Goal: Task Accomplishment & Management: Manage account settings

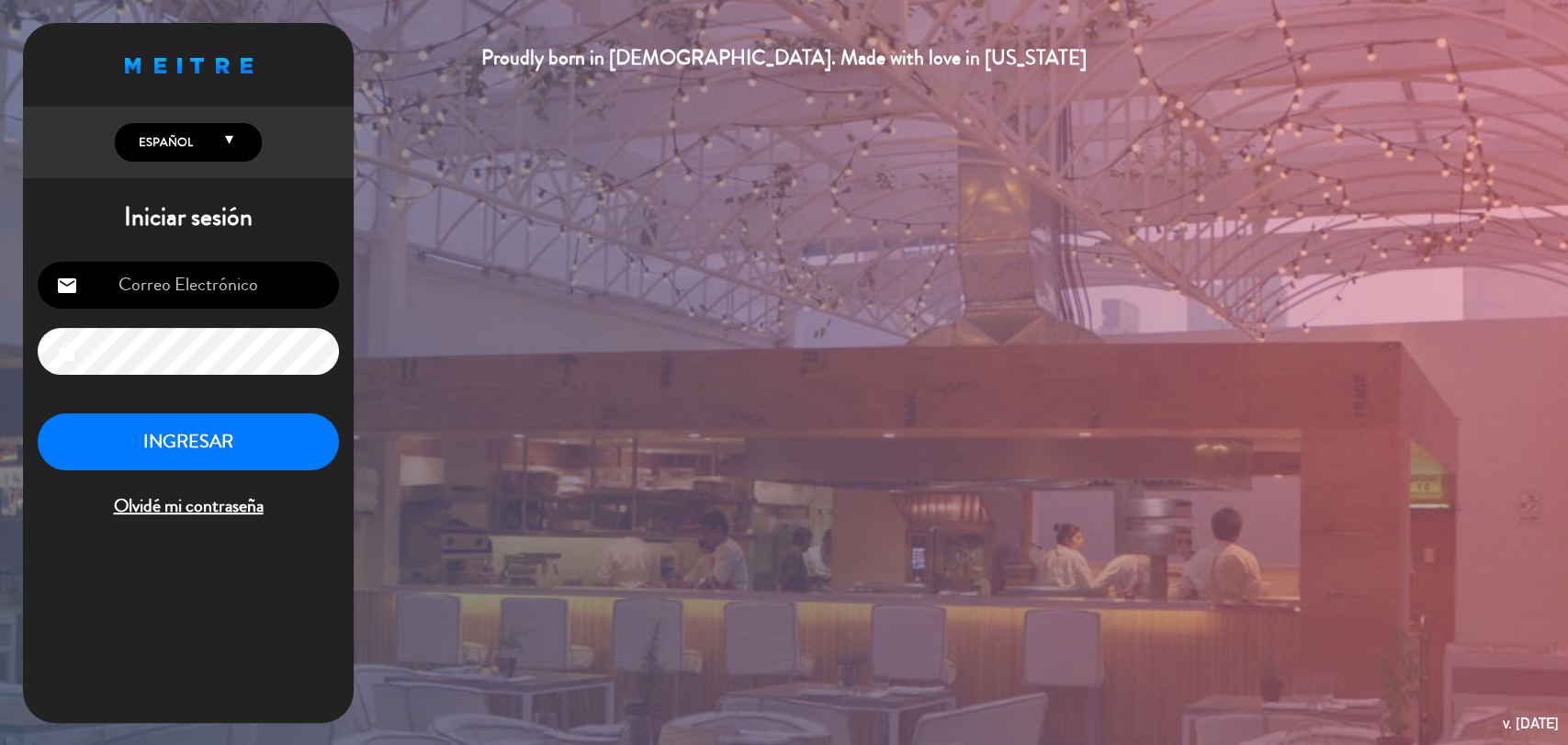
type input "[EMAIL_ADDRESS][DOMAIN_NAME]"
click at [264, 410] on div "[EMAIL_ADDRESS][DOMAIN_NAME] email lock INGRESAR Olvidé mi contraseña" at bounding box center [188, 391] width 330 height 289
click at [257, 419] on button "INGRESAR" at bounding box center [188, 443] width 301 height 58
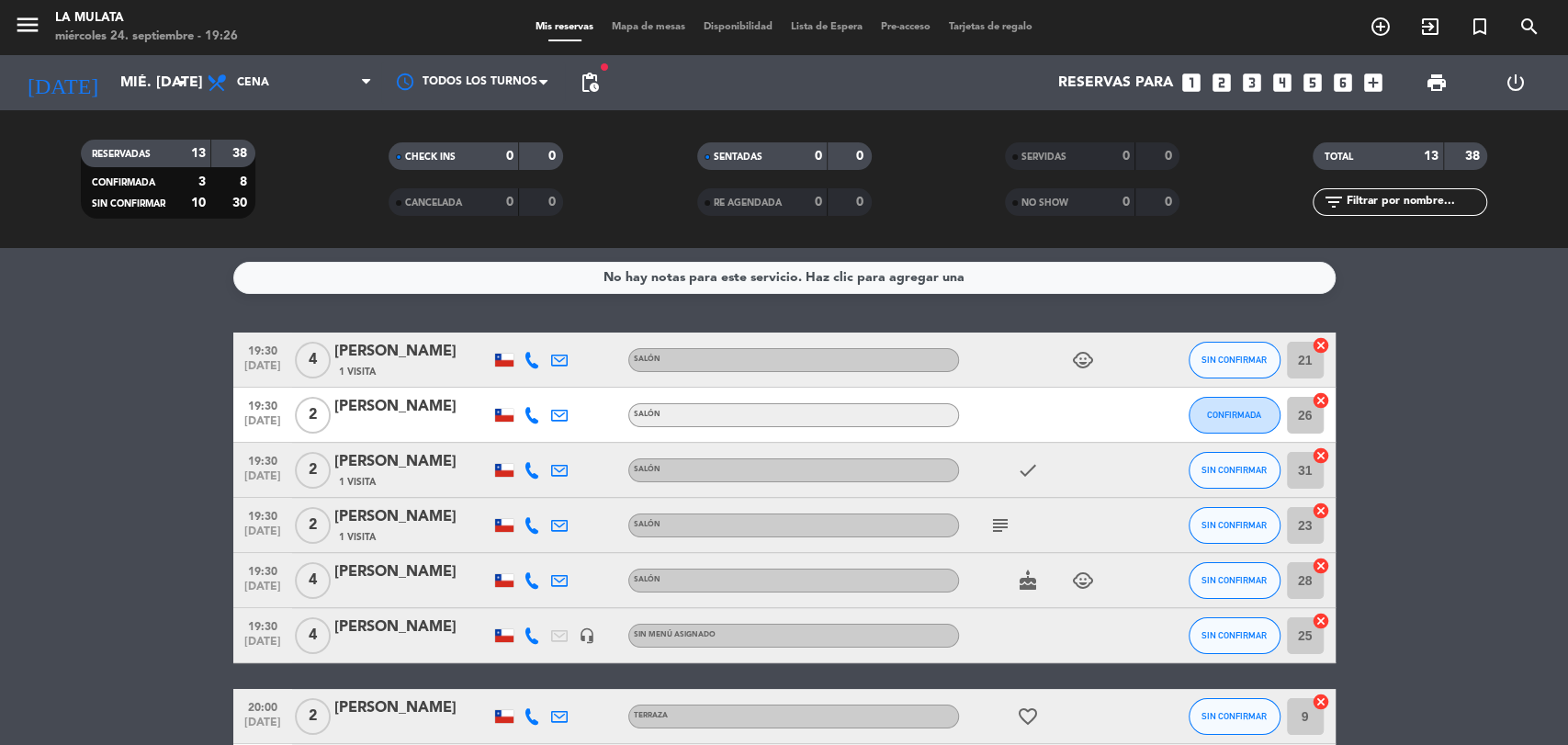
click at [1025, 586] on icon "cake" at bounding box center [1029, 581] width 22 height 22
click at [1092, 366] on icon "child_care" at bounding box center [1083, 360] width 22 height 22
click at [1080, 585] on icon "child_care" at bounding box center [1083, 581] width 22 height 22
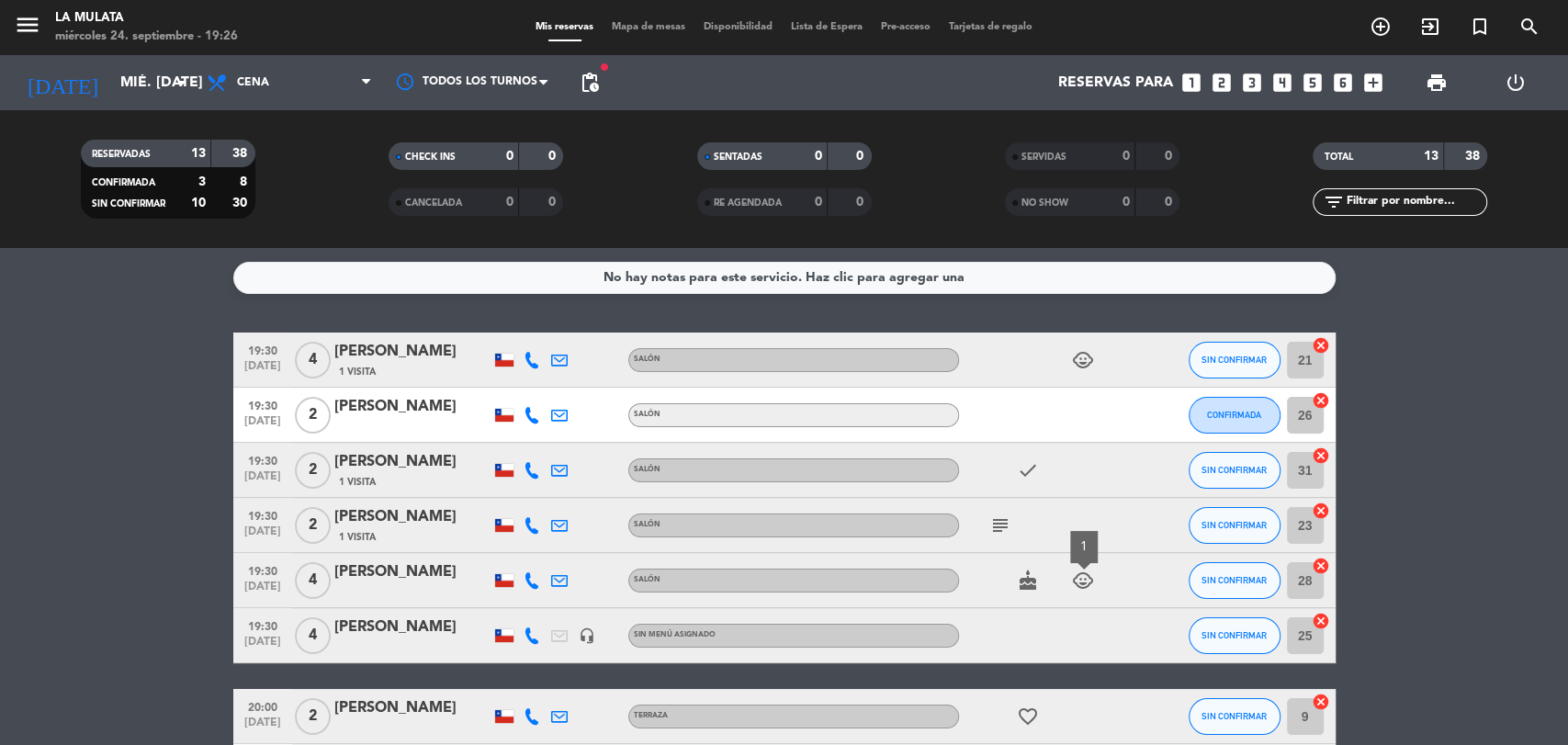
click at [1079, 585] on icon "child_care" at bounding box center [1083, 581] width 22 height 22
click at [184, 87] on icon "arrow_drop_down" at bounding box center [183, 83] width 22 height 22
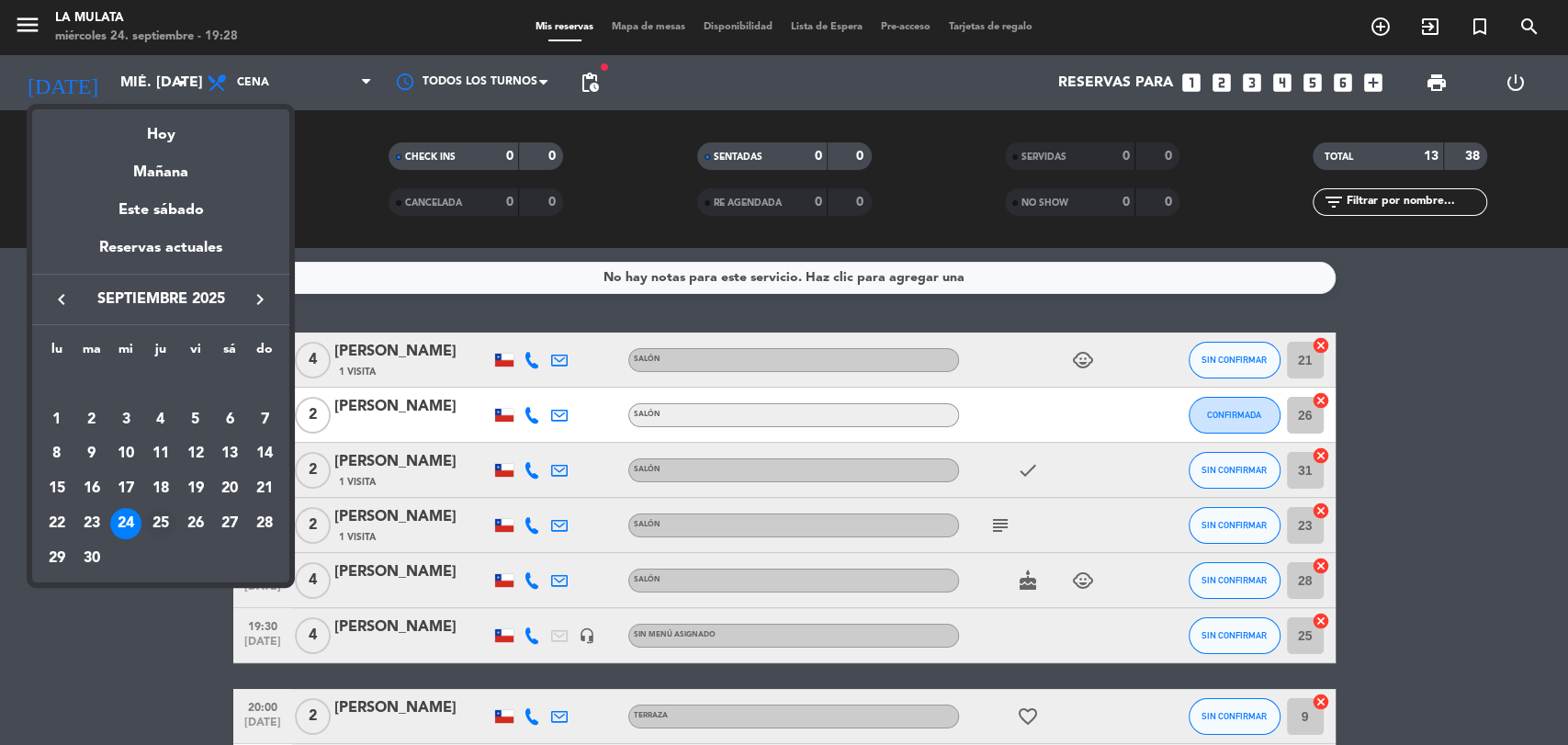
click at [154, 523] on div "25" at bounding box center [160, 523] width 31 height 31
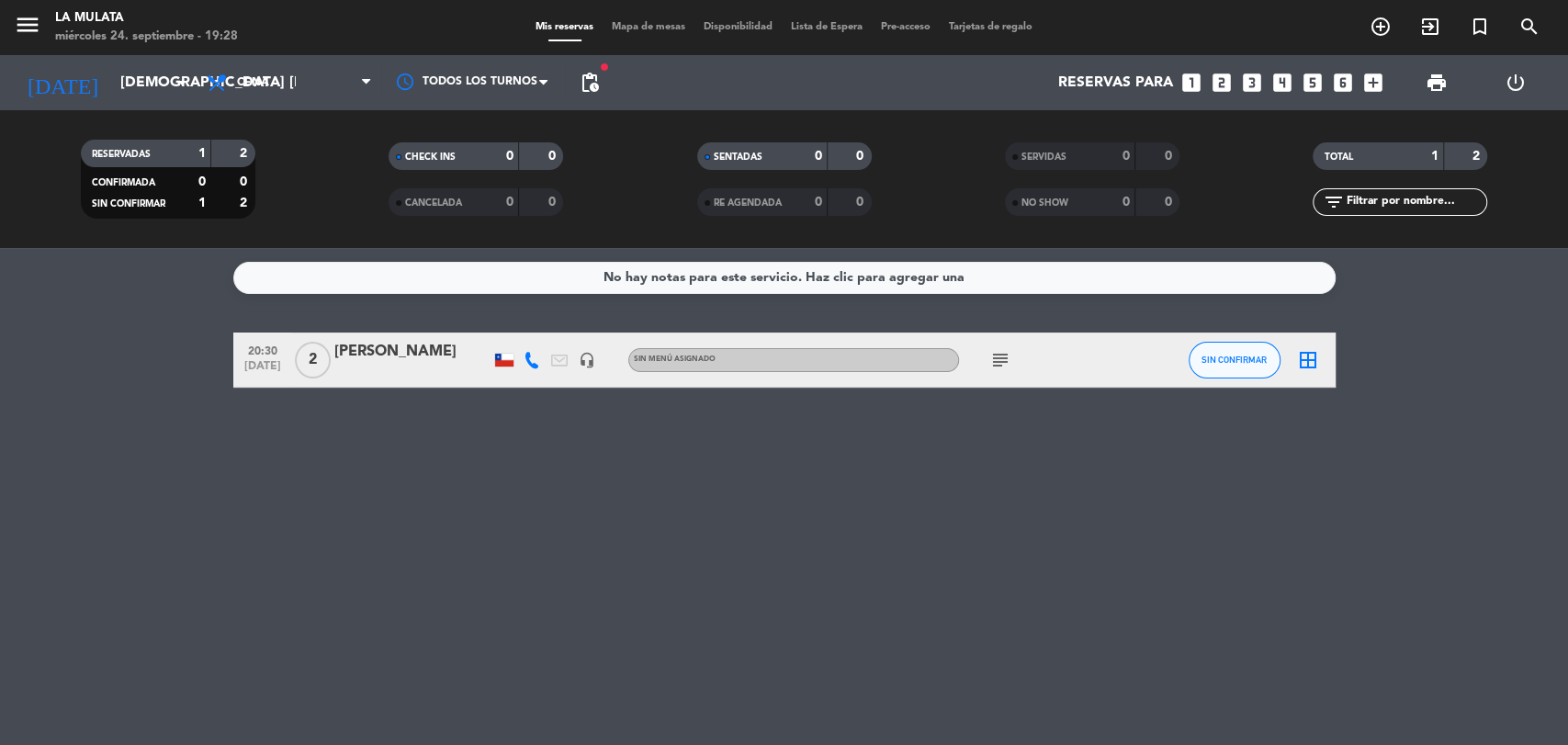
click at [999, 355] on icon "subject" at bounding box center [1001, 360] width 22 height 22
click at [185, 89] on icon "arrow_drop_down" at bounding box center [183, 83] width 22 height 22
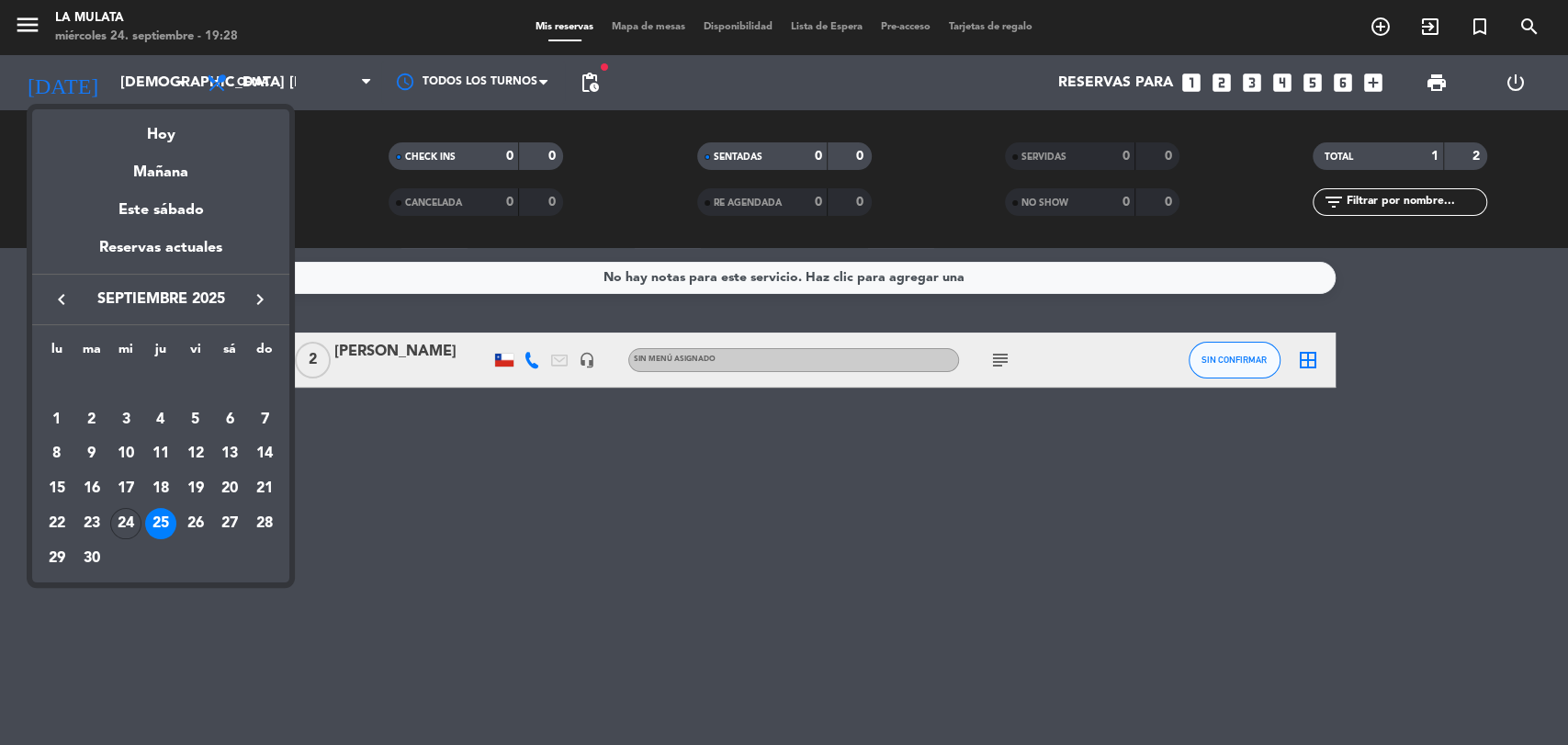
click at [126, 519] on div "24" at bounding box center [125, 523] width 31 height 31
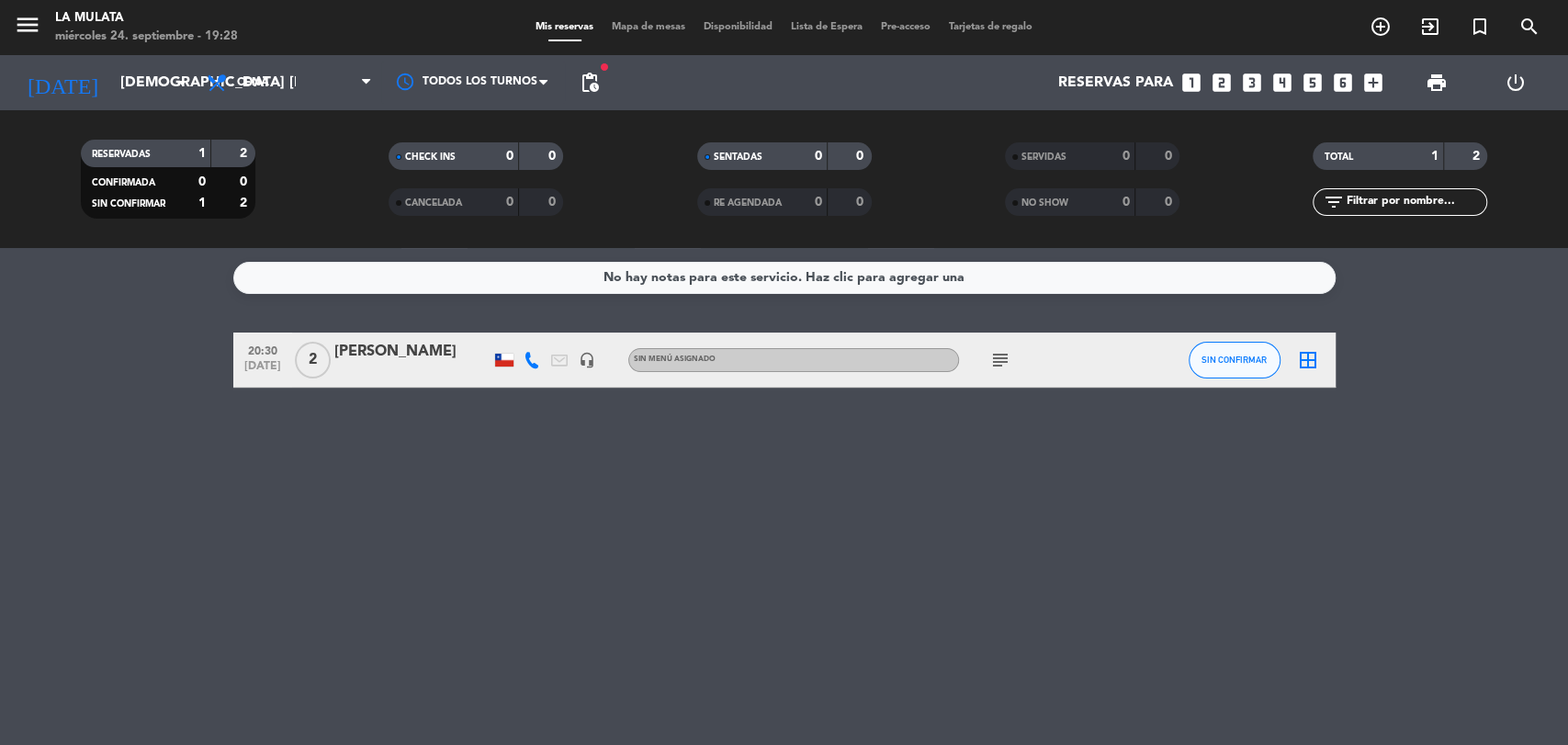
type input "mié. [DATE]"
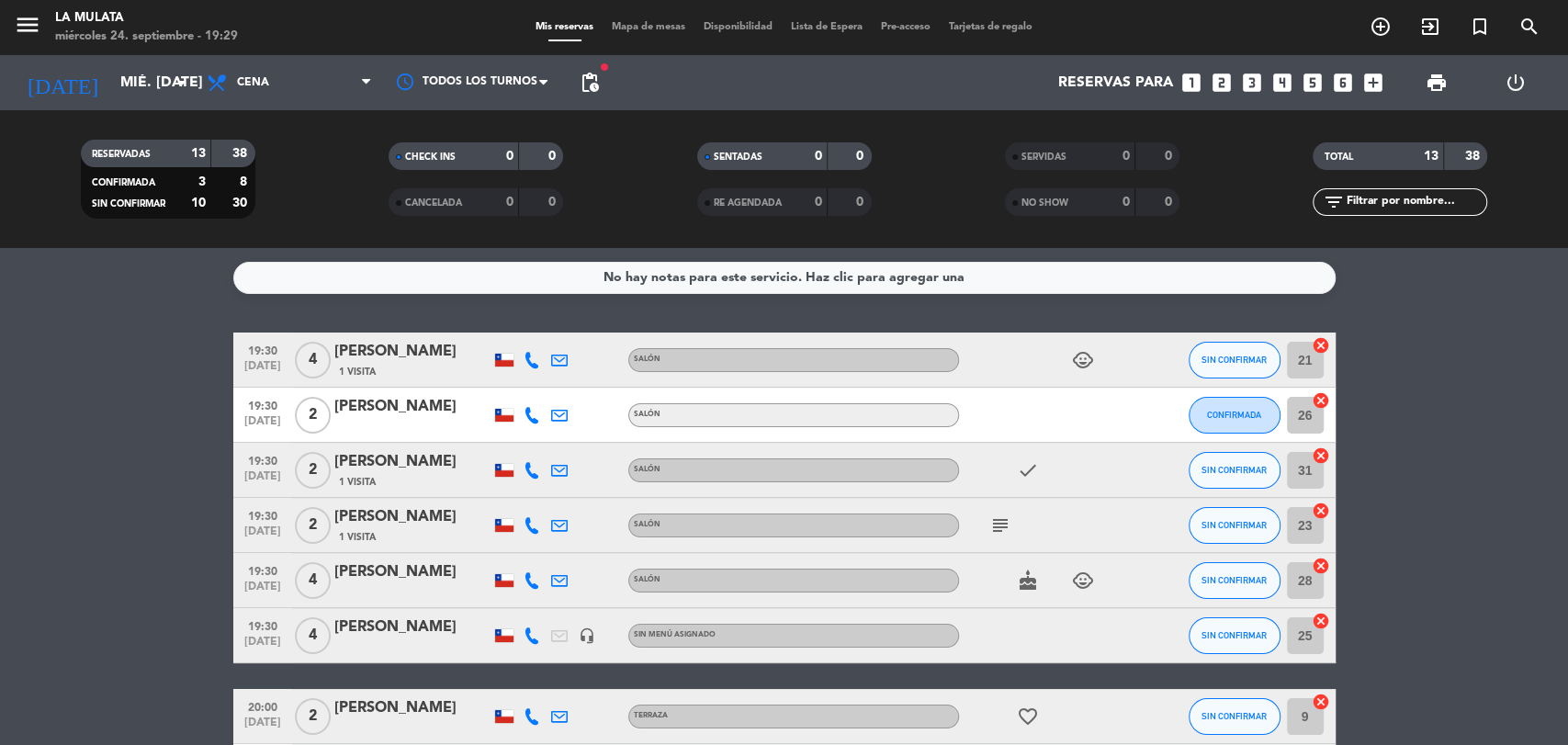
click at [1008, 519] on icon "subject" at bounding box center [1001, 526] width 22 height 22
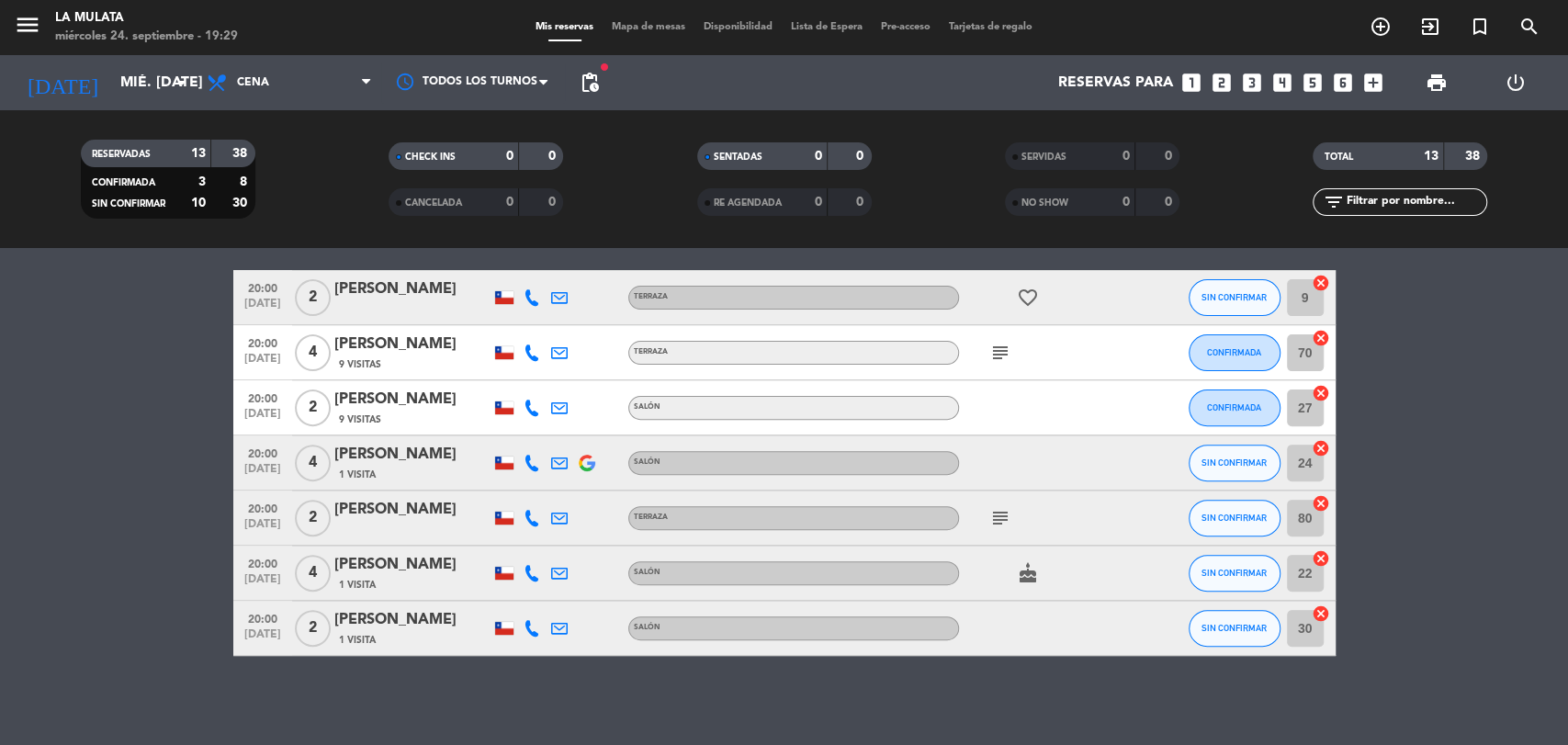
scroll to position [422, 0]
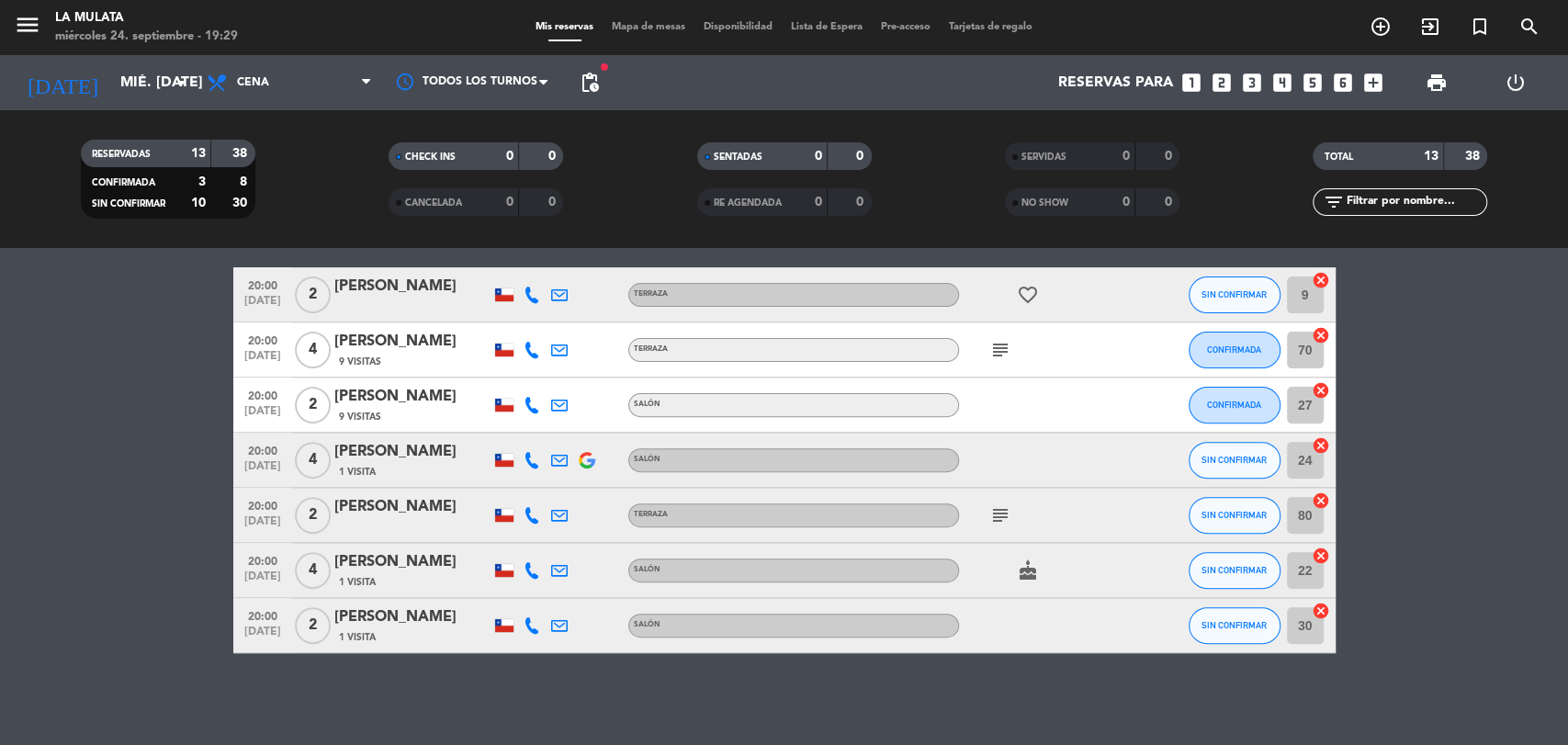
click at [993, 522] on icon "subject" at bounding box center [1001, 516] width 22 height 22
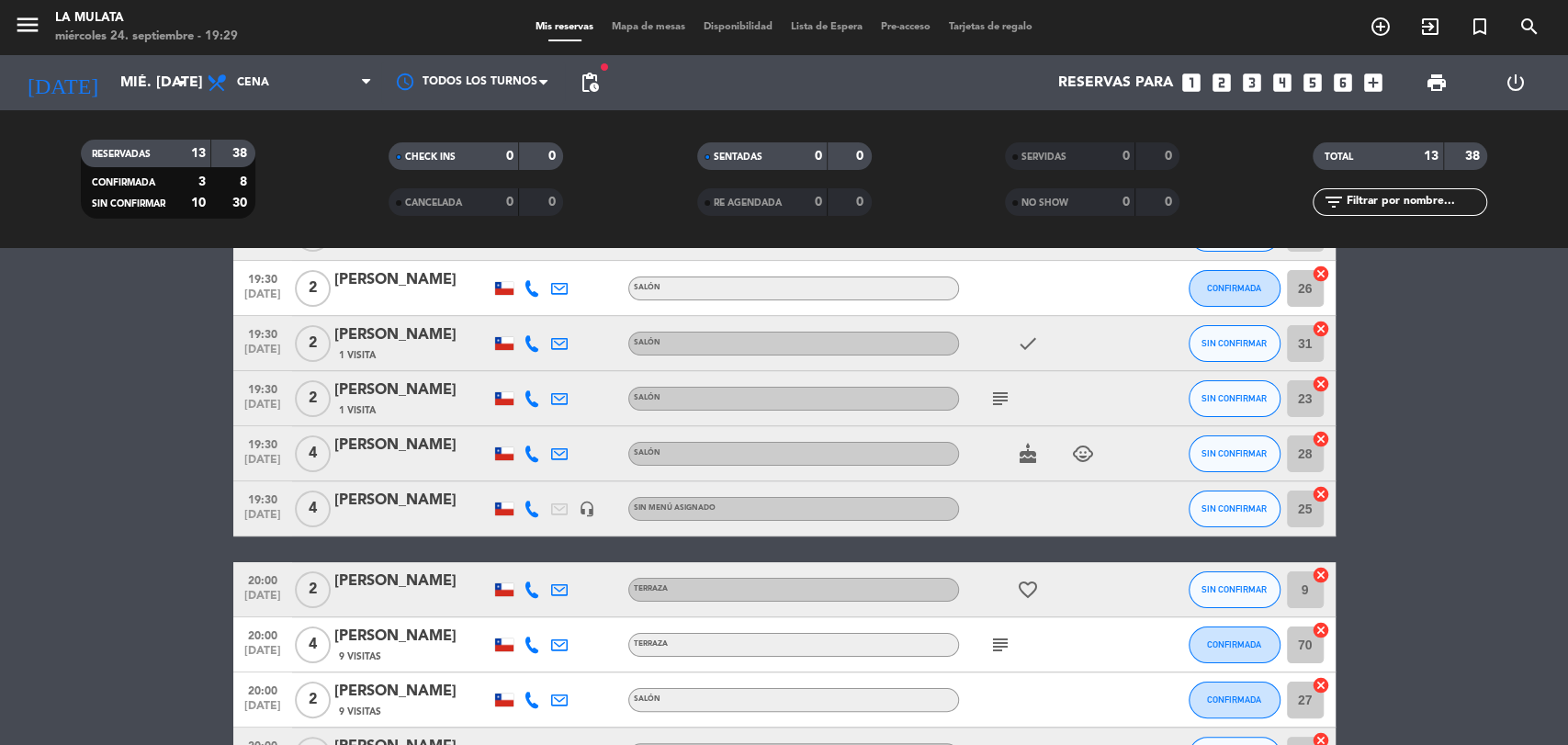
scroll to position [116, 0]
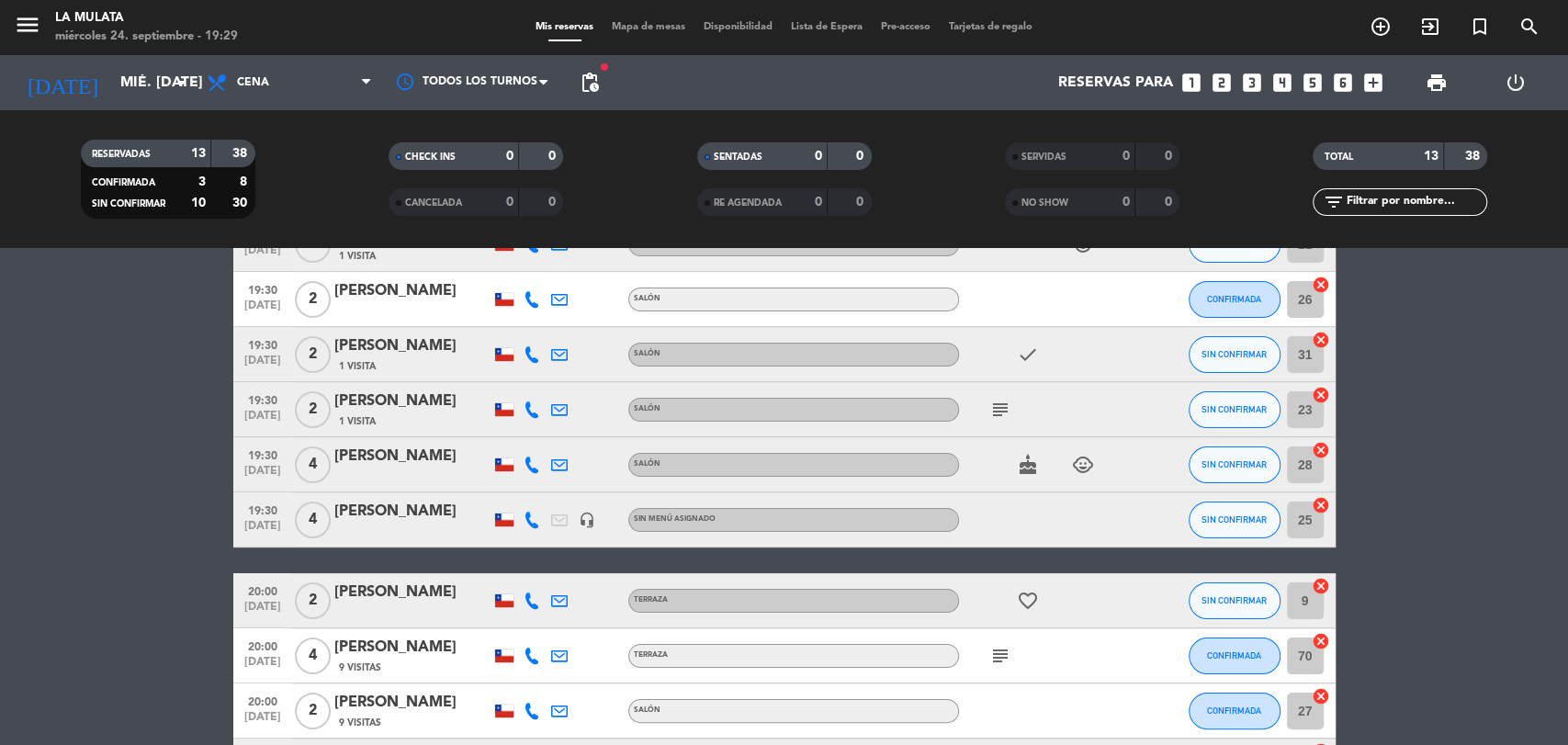
click at [1012, 647] on div "subject" at bounding box center [1042, 655] width 166 height 54
click at [1008, 651] on icon "subject" at bounding box center [1001, 656] width 22 height 22
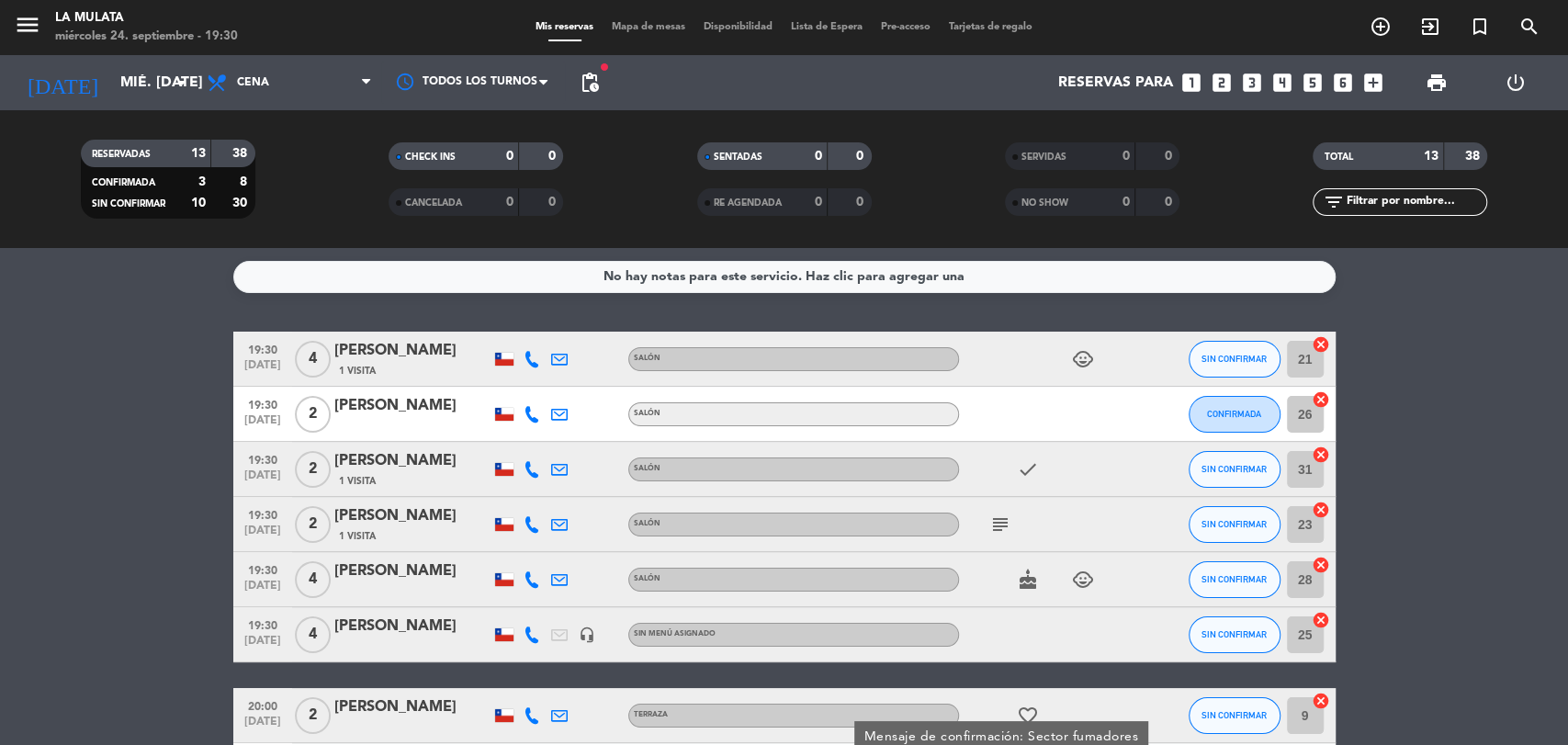
scroll to position [0, 0]
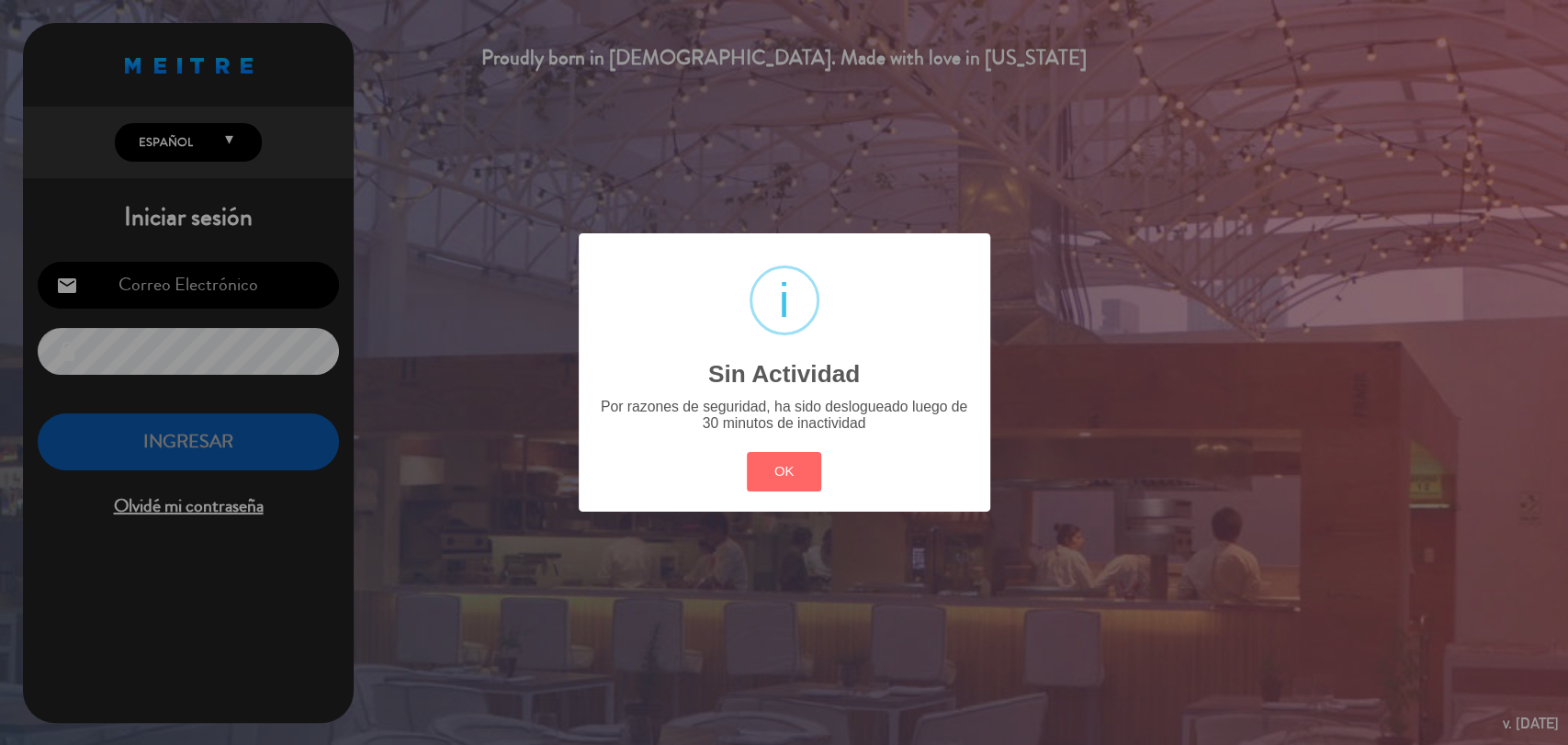
type input "[EMAIL_ADDRESS][DOMAIN_NAME]"
